Goal: Information Seeking & Learning: Compare options

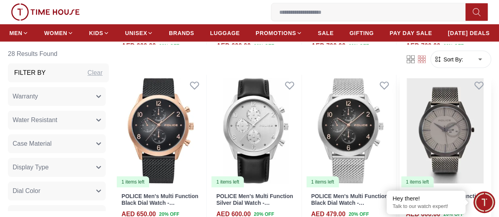
scroll to position [828, 0]
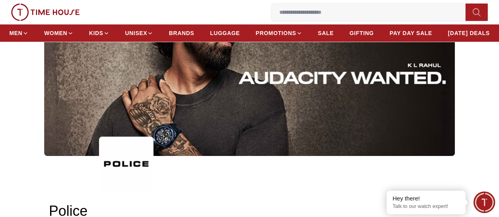
scroll to position [39, 0]
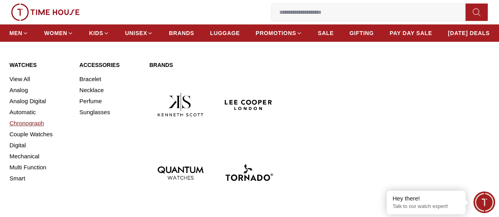
click at [28, 129] on link "Chronograph" at bounding box center [39, 123] width 60 height 11
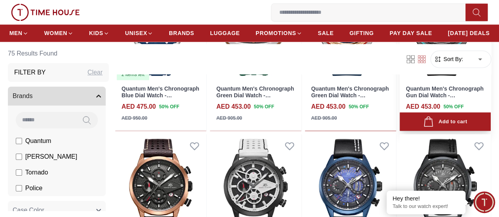
scroll to position [710, 0]
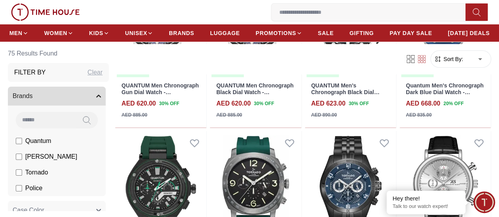
scroll to position [1499, 0]
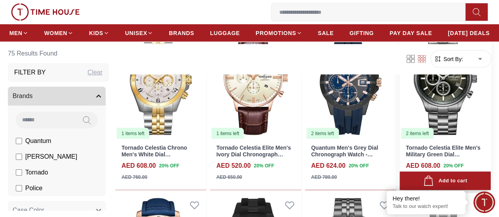
scroll to position [2367, 0]
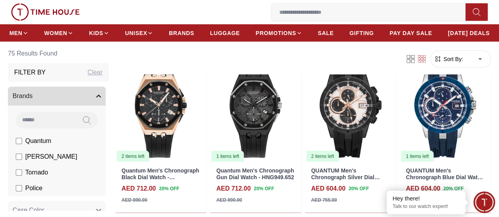
scroll to position [907, 0]
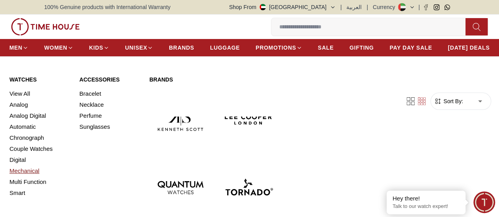
click at [32, 177] on link "Mechanical" at bounding box center [39, 171] width 60 height 11
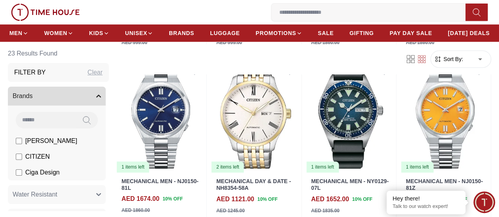
scroll to position [197, 0]
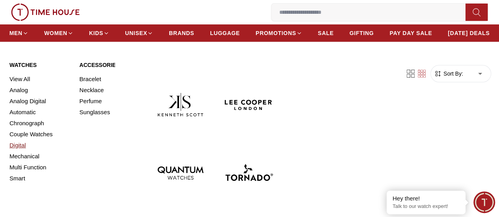
scroll to position [39, 0]
click at [35, 173] on link "Multi Function" at bounding box center [39, 167] width 60 height 11
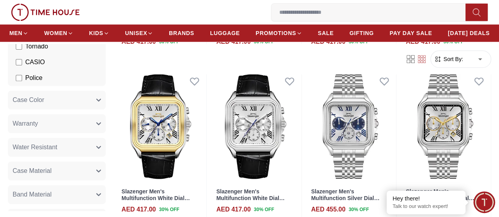
scroll to position [118, 0]
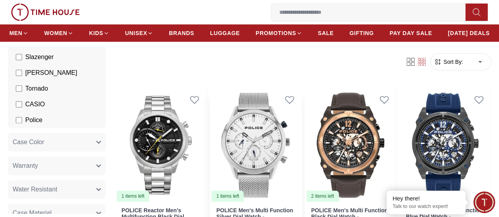
scroll to position [79, 0]
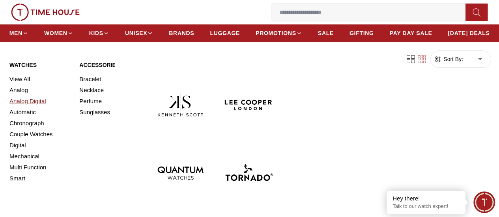
click at [30, 107] on link "Analog Digital" at bounding box center [39, 101] width 60 height 11
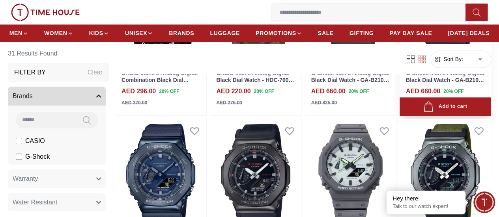
scroll to position [592, 0]
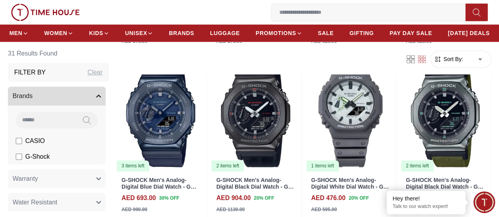
scroll to position [513, 0]
